Goal: Information Seeking & Learning: Learn about a topic

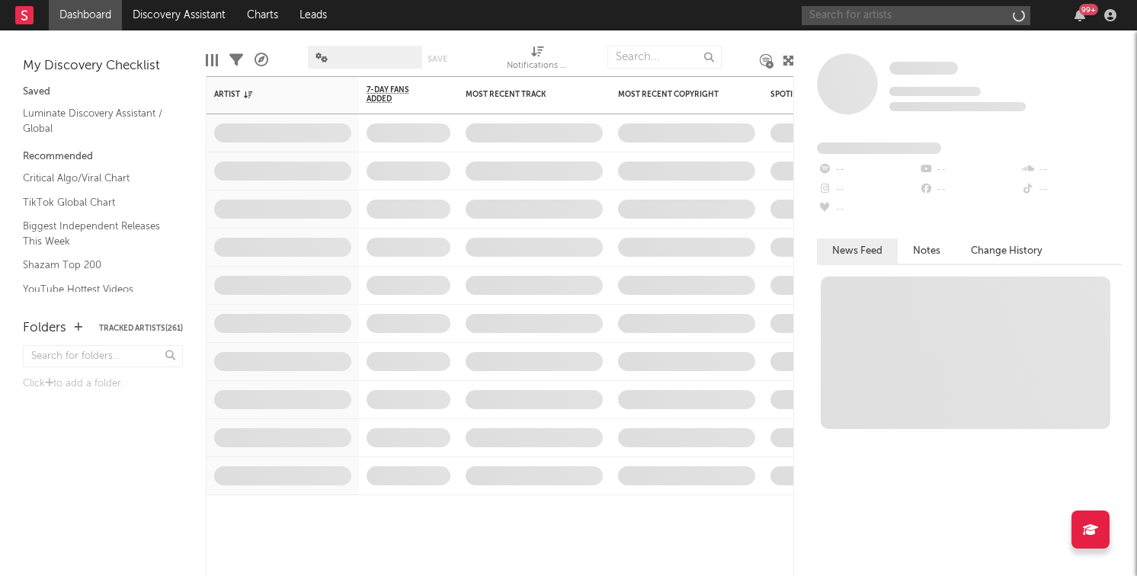
click at [951, 17] on input "text" at bounding box center [916, 15] width 229 height 19
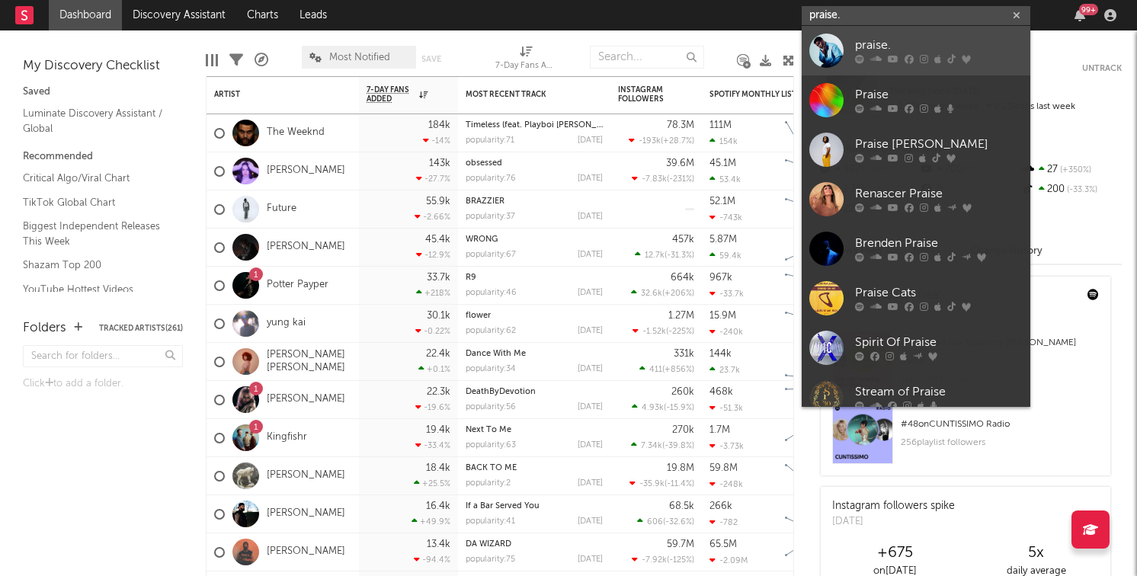
type input "praise."
click at [911, 55] on icon at bounding box center [909, 59] width 9 height 9
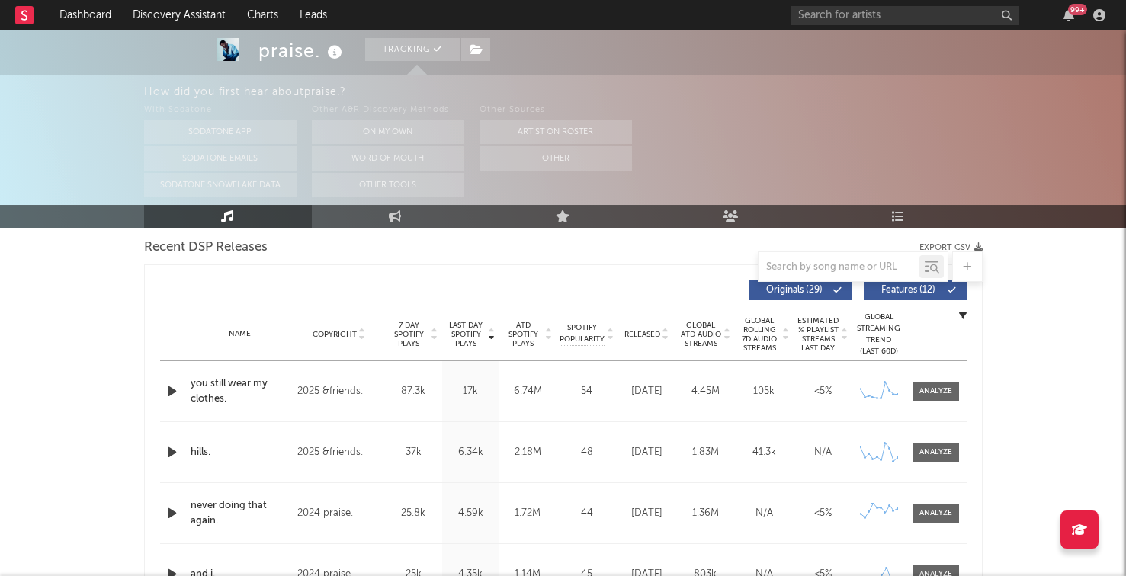
scroll to position [541, 0]
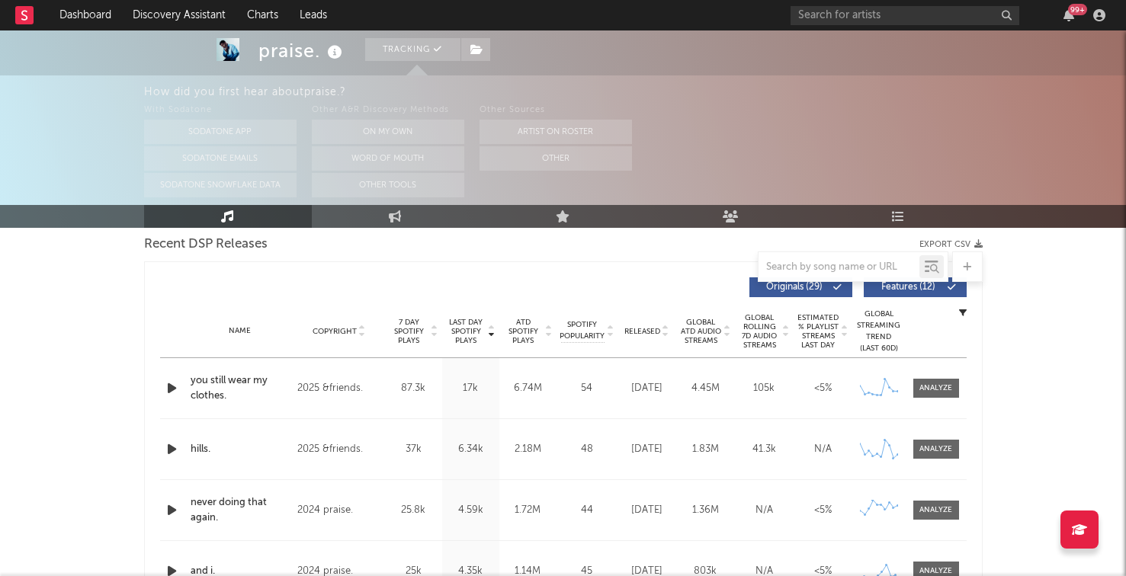
click at [156, 387] on div "Last Day Spotify Plays Copyright 7 Day Spotify Plays Last Day Spotify Plays ATD…" at bounding box center [563, 481] width 839 height 441
click at [160, 387] on div at bounding box center [173, 388] width 27 height 19
click at [173, 388] on icon "button" at bounding box center [172, 388] width 16 height 19
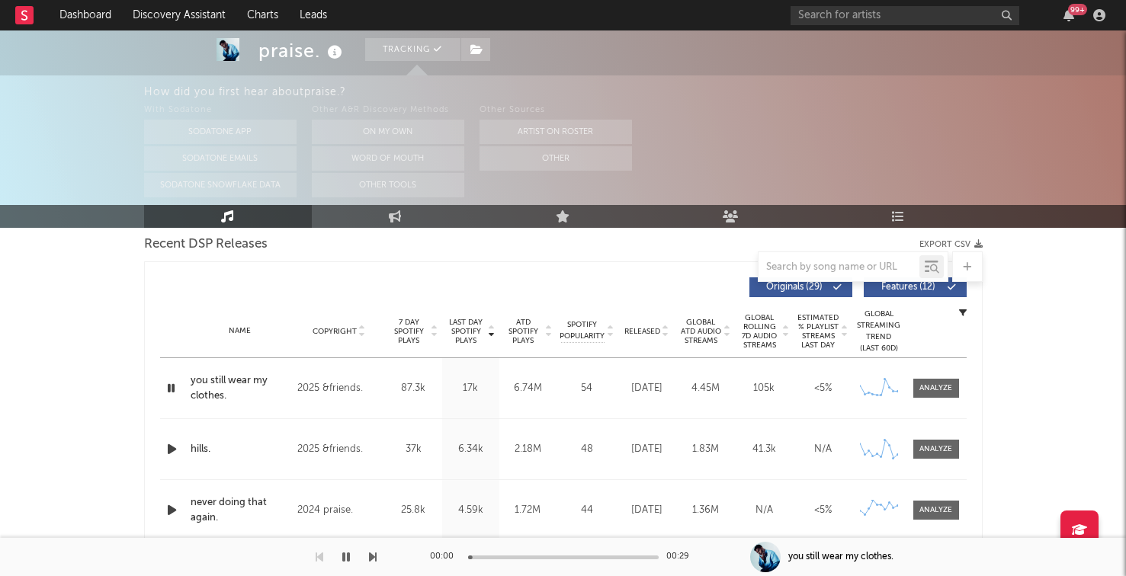
click at [220, 384] on div "you still wear my clothes." at bounding box center [241, 389] width 100 height 30
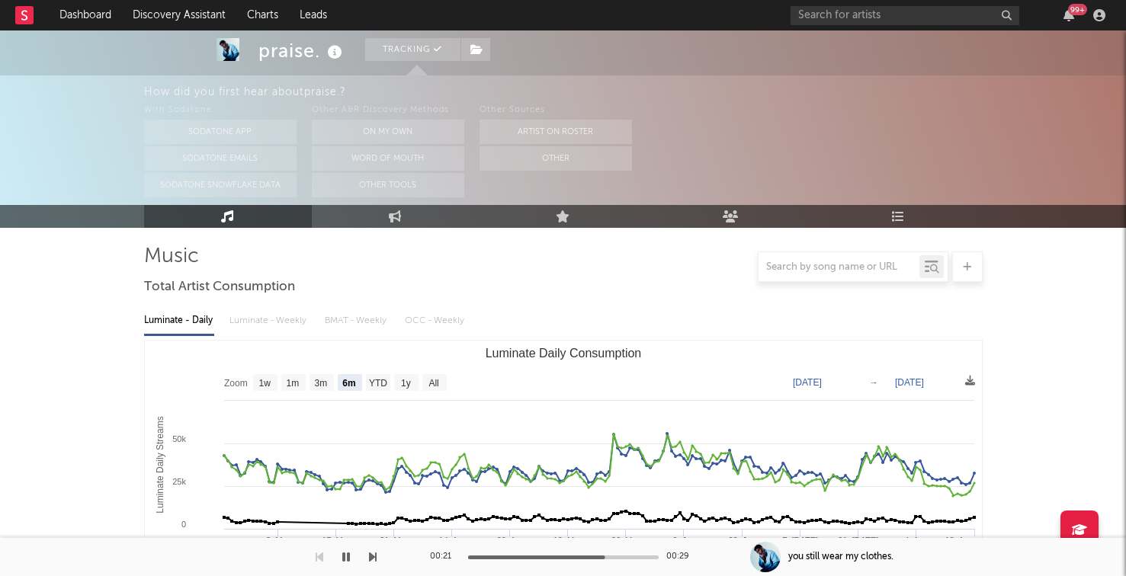
scroll to position [102, 0]
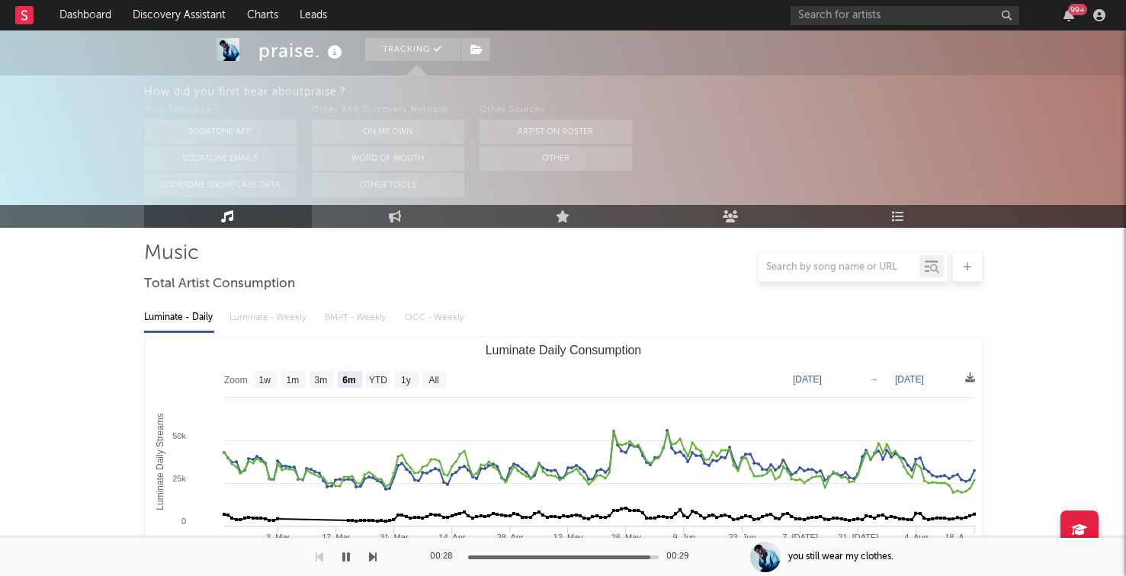
click at [228, 308] on div "Luminate - Daily Luminate - Weekly BMAT - Weekly OCC - Weekly" at bounding box center [563, 318] width 839 height 26
click at [241, 313] on div "Luminate - Daily Luminate - Weekly BMAT - Weekly OCC - Weekly" at bounding box center [563, 318] width 839 height 26
click at [242, 318] on div "Luminate - Daily Luminate - Weekly BMAT - Weekly OCC - Weekly" at bounding box center [563, 318] width 839 height 26
click at [239, 318] on div "Luminate - Daily Luminate - Weekly BMAT - Weekly OCC - Weekly" at bounding box center [563, 318] width 839 height 26
click at [401, 380] on text "1y" at bounding box center [406, 380] width 10 height 11
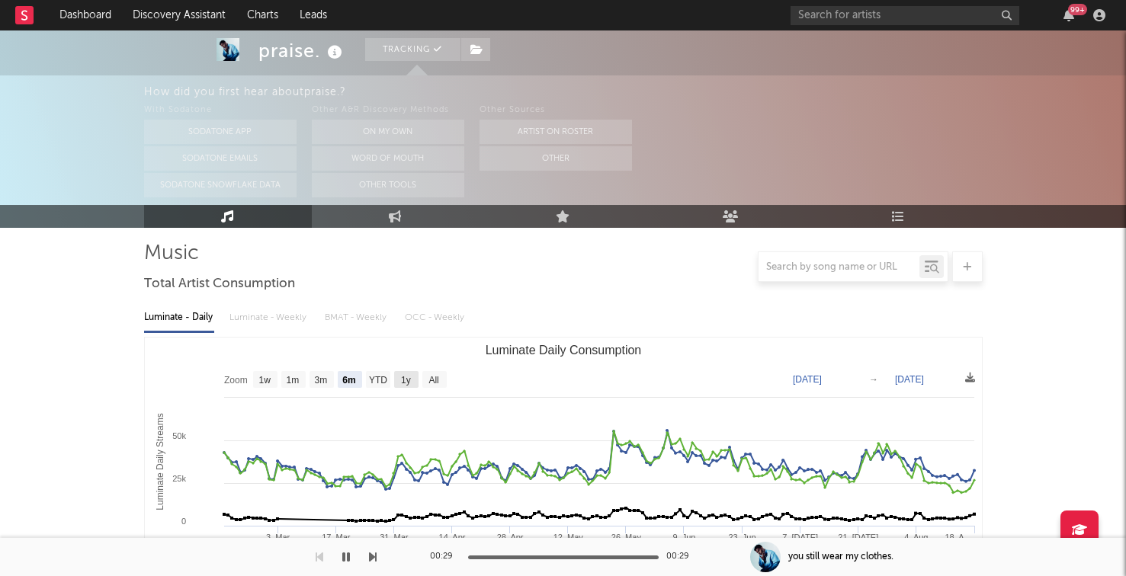
select select "1y"
type input "[DATE]"
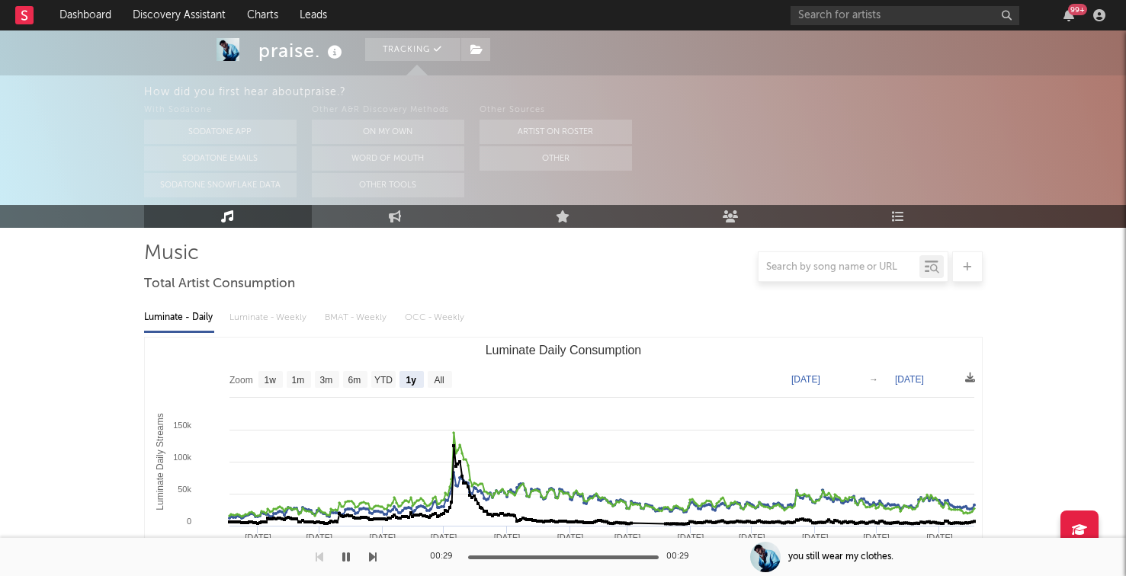
click at [259, 313] on div "Luminate - Daily Luminate - Weekly BMAT - Weekly OCC - Weekly" at bounding box center [563, 318] width 839 height 26
click at [260, 313] on div "Luminate - Daily Luminate - Weekly BMAT - Weekly OCC - Weekly" at bounding box center [563, 318] width 839 height 26
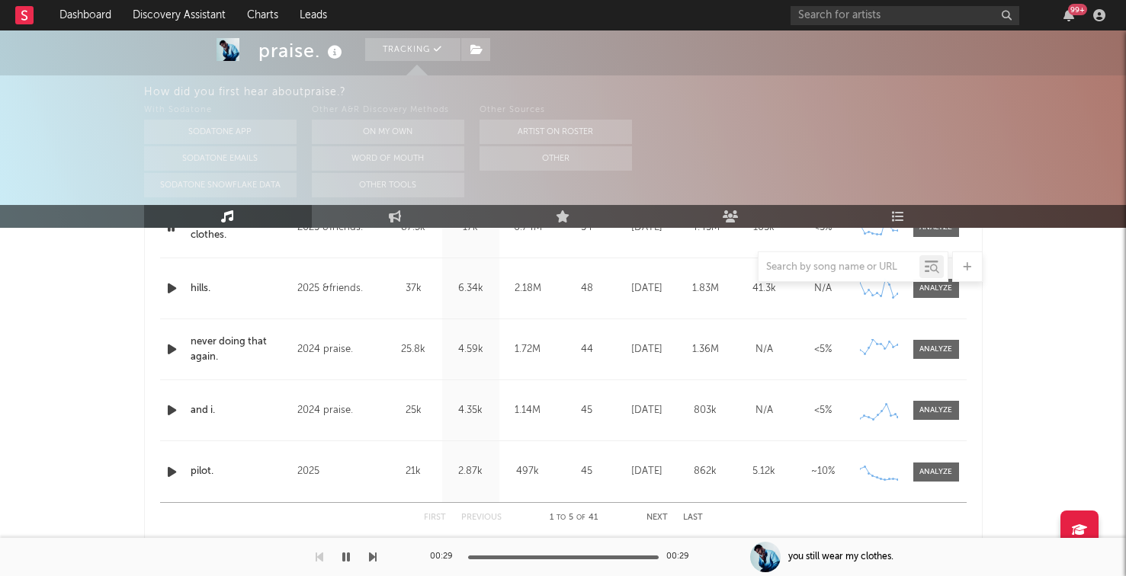
scroll to position [723, 0]
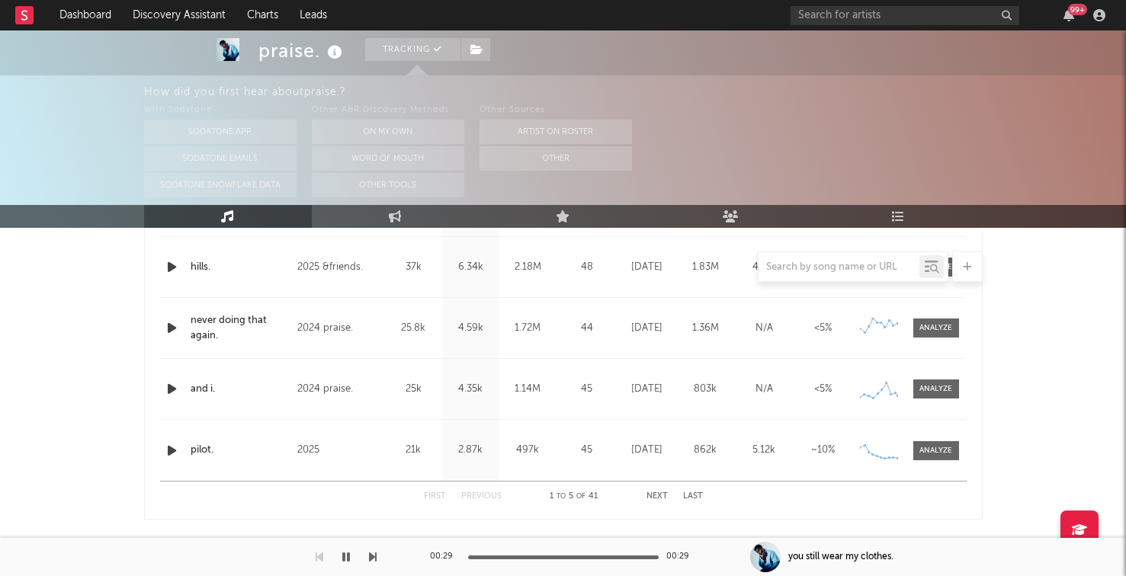
click at [666, 499] on button "Next" at bounding box center [656, 496] width 21 height 8
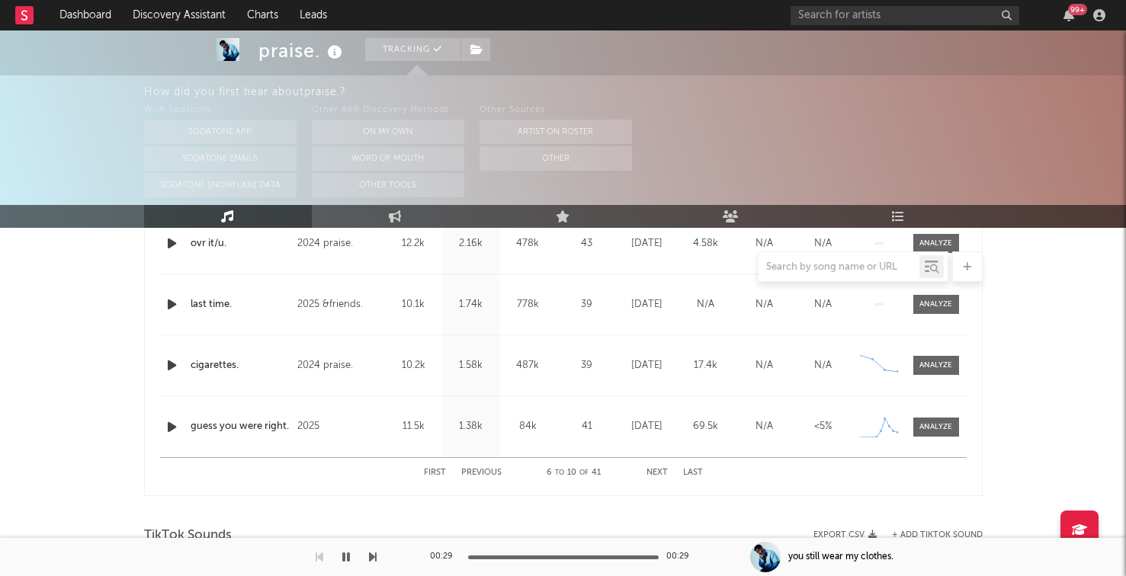
click at [657, 473] on button "Next" at bounding box center [656, 473] width 21 height 8
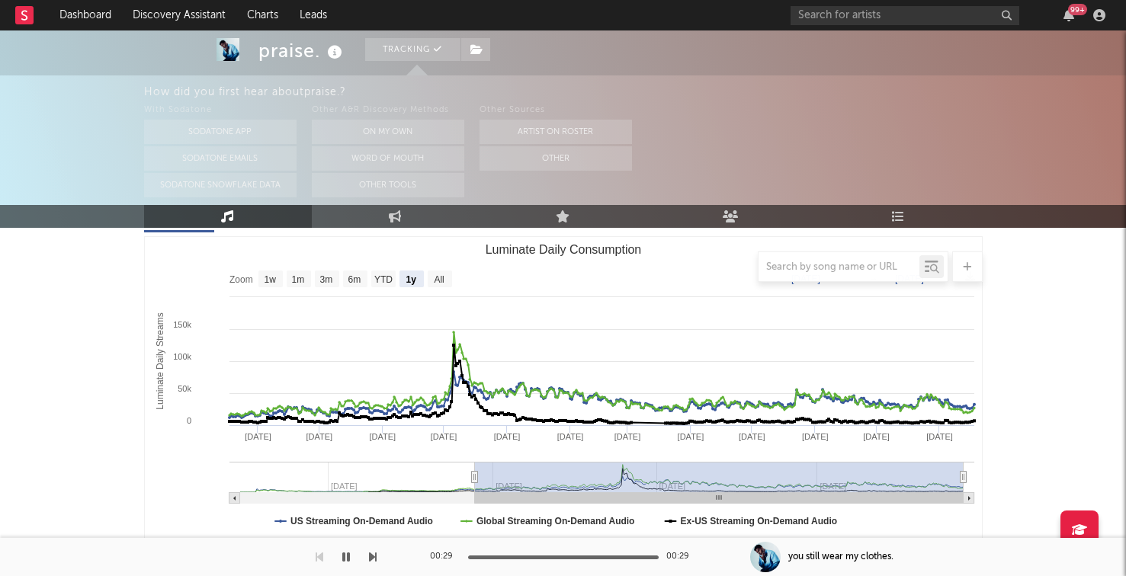
scroll to position [0, 0]
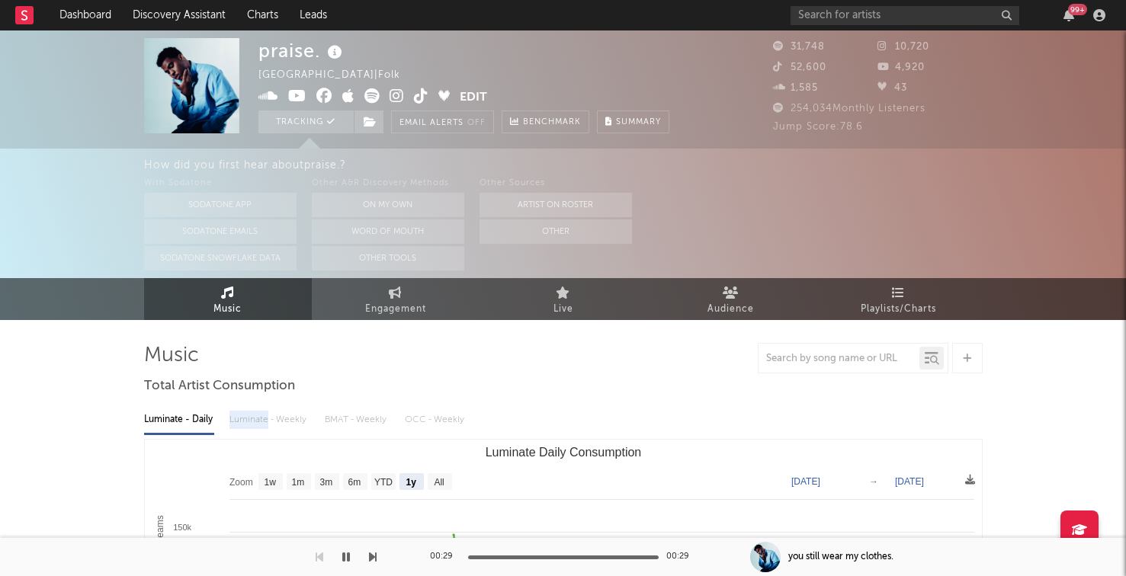
click at [393, 97] on icon at bounding box center [397, 95] width 14 height 15
